Goal: Download file/media

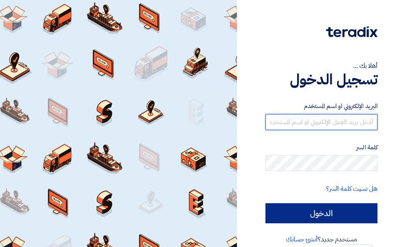
type input "Ahmed.radwan@sanum.com.sa"
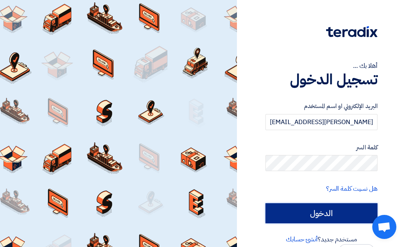
click at [339, 216] on input "الدخول" at bounding box center [322, 213] width 112 height 20
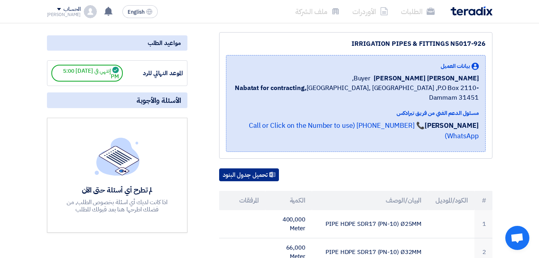
scroll to position [121, 0]
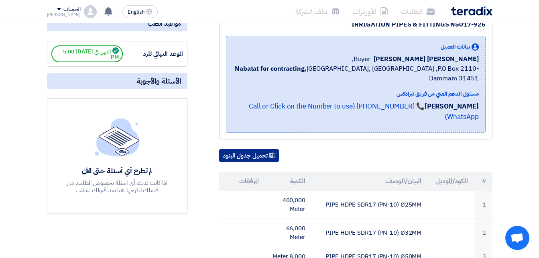
click at [265, 149] on button "تحميل جدول البنود" at bounding box center [249, 155] width 60 height 13
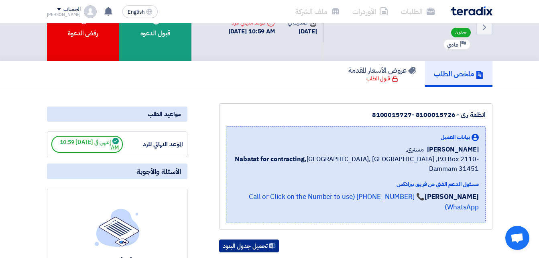
scroll to position [80, 0]
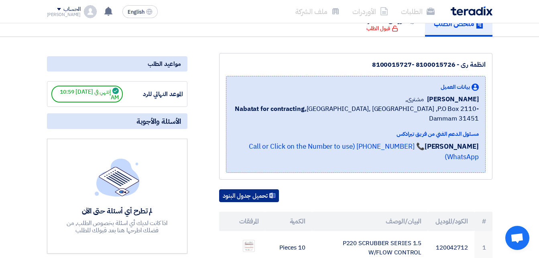
click at [247, 189] on button "تحميل جدول البنود" at bounding box center [249, 195] width 60 height 13
